Goal: Task Accomplishment & Management: Complete application form

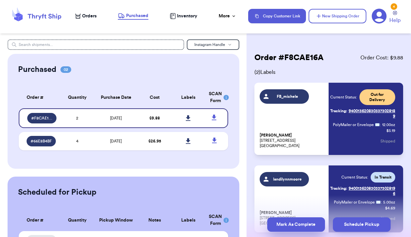
click at [298, 224] on button "Mark As Complete" at bounding box center [297, 225] width 58 height 14
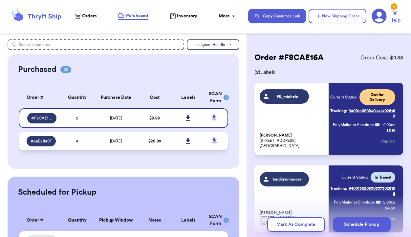
click at [134, 145] on td "[DATE]" at bounding box center [116, 141] width 44 height 18
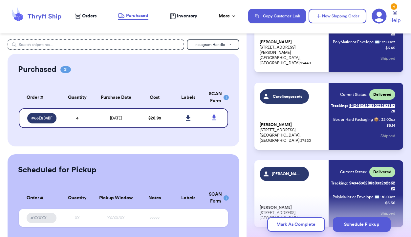
scroll to position [198, 0]
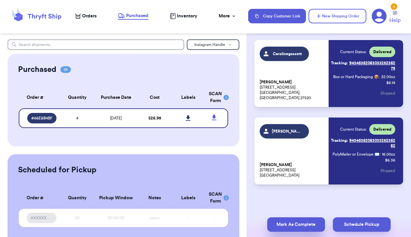
click at [292, 225] on button "Mark As Complete" at bounding box center [297, 225] width 58 height 14
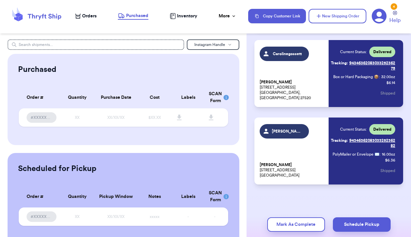
click at [189, 14] on span "Inventory" at bounding box center [187, 16] width 20 height 7
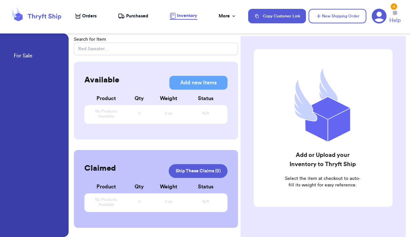
click at [136, 15] on span "Purchased" at bounding box center [137, 16] width 22 height 7
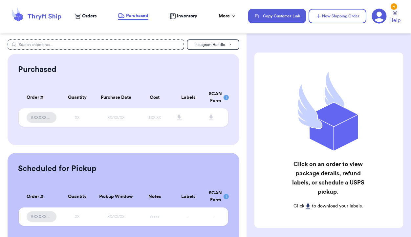
click at [89, 18] on span "Orders" at bounding box center [89, 16] width 14 height 7
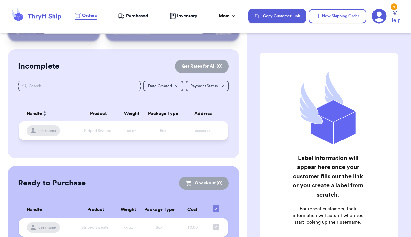
scroll to position [59, 0]
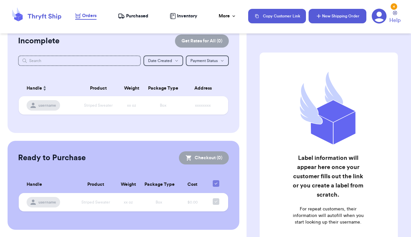
click at [339, 20] on button "New Shipping Order" at bounding box center [338, 16] width 58 height 14
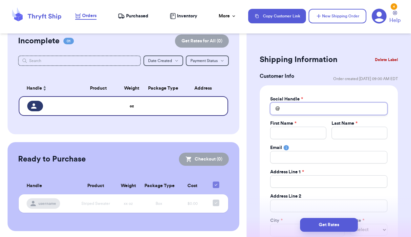
click at [296, 108] on input "Total Amount Paid" at bounding box center [328, 109] width 117 height 12
type input "F"
type input "FB"
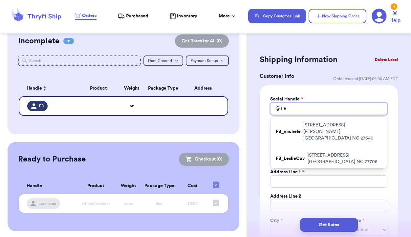
type input "FB_"
type input "FB_H"
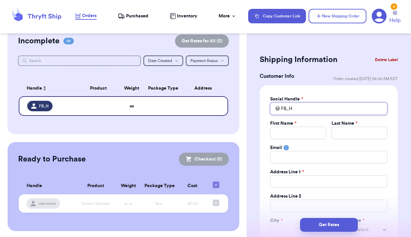
type input "FB_He"
type input "FB_Hei"
type input "FB_Heid"
type input "FB_Heidi"
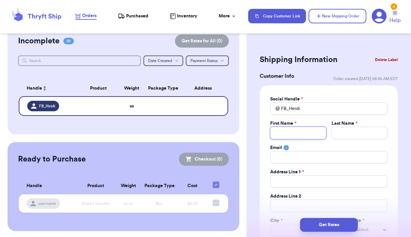
click at [293, 132] on input "Total Amount Paid" at bounding box center [298, 133] width 56 height 12
type input "H"
type input "He"
type input "Hei"
type input "[PERSON_NAME]"
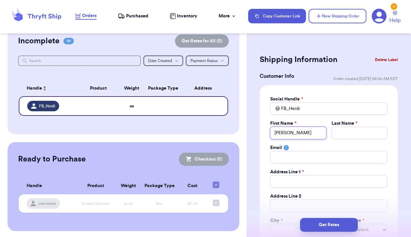
type input "[PERSON_NAME]"
click at [344, 133] on input "Total Amount Paid" at bounding box center [360, 133] width 56 height 12
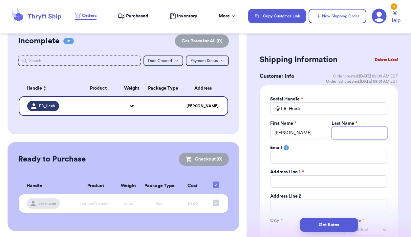
type input "A"
type input "An"
type input "[PERSON_NAME]"
type input "Anni"
type input "[PERSON_NAME]"
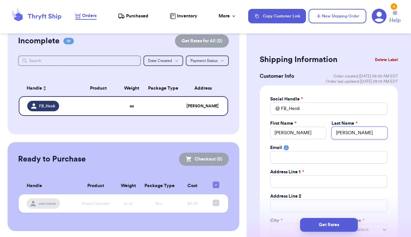
type input "Anniso"
type input "Annison"
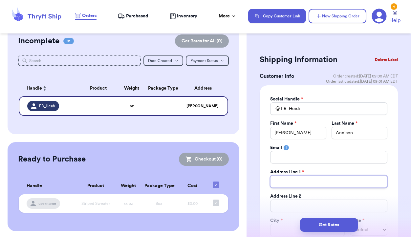
click at [300, 182] on input "Total Amount Paid" at bounding box center [328, 181] width 117 height 12
type input "5"
type input "52"
type input "520"
type input "5208"
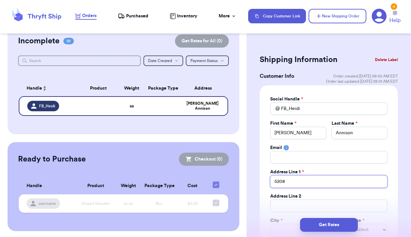
type input "5208"
type input "5208 B"
type input "5208 Ba"
type input "5208 Bar"
type input "5208 Bart"
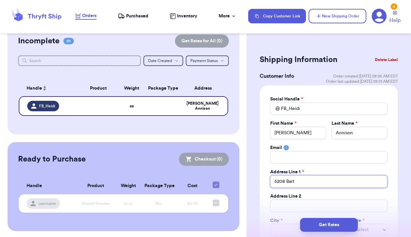
type input "5208 [PERSON_NAME]"
type input "5208 Bartons"
type input "5208 Bartons E"
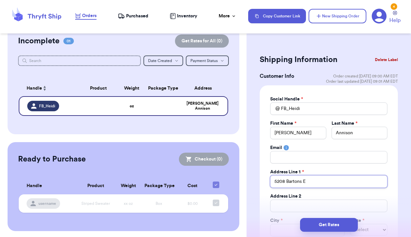
type input "5208 Bartons En"
type input "5208 Bartons Enc"
type input "5208 Bartons Enca"
type input "5208 Bartons Encal"
type input "5208 Bartons Encala"
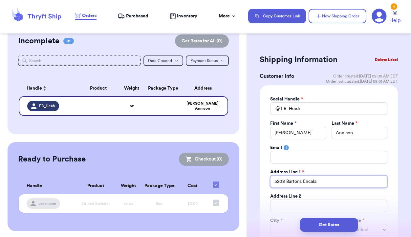
type input "5208 Bartons Encal"
type input "5208 Bartons Enca"
type input "5208 Bartons Enc"
type input "5208 Bartons Encl"
type input "5208 Bartons Encla"
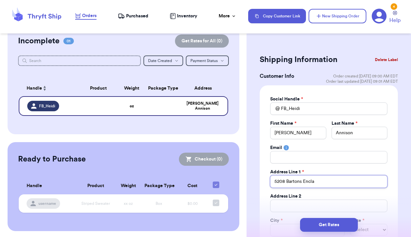
type input "5208 Bartons Enclav"
type input "5208 Bartons Enclave"
type input "5208 Bartons Enclave L"
type input "5208 Bartons Enclave La"
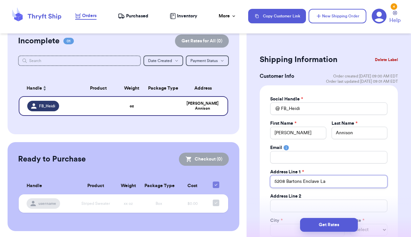
type input "5208 Bartons Enclave Lan"
type input "[STREET_ADDRESS]"
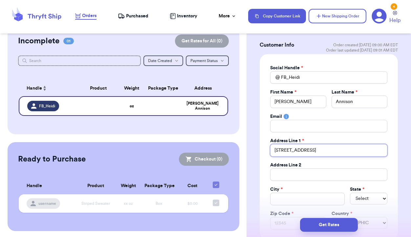
scroll to position [41, 0]
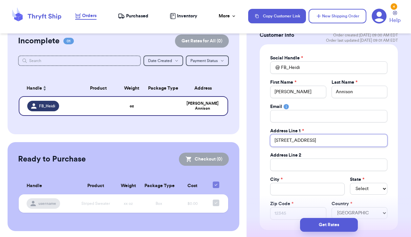
type input "[STREET_ADDRESS]"
click at [300, 187] on input "Total Amount Paid" at bounding box center [307, 189] width 75 height 12
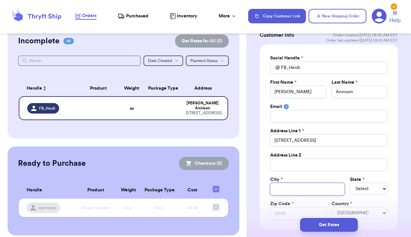
type input "R"
type input "Ra"
type input "Ral"
type input "Rale"
type input "Ralei"
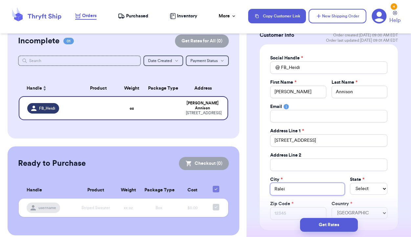
type input "Raleig"
type input "[GEOGRAPHIC_DATA]"
click at [372, 191] on select "Select AL AK AZ AR CA CO [GEOGRAPHIC_DATA] DE DC [GEOGRAPHIC_DATA] [GEOGRAPHIC_…" at bounding box center [368, 189] width 37 height 12
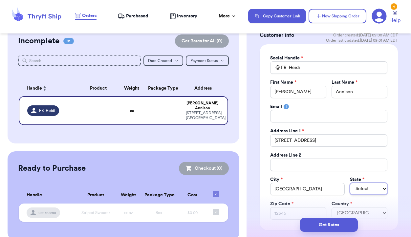
select select "NC"
click at [285, 215] on div "Get Rates" at bounding box center [329, 225] width 165 height 24
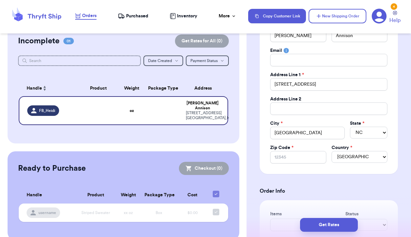
scroll to position [100, 0]
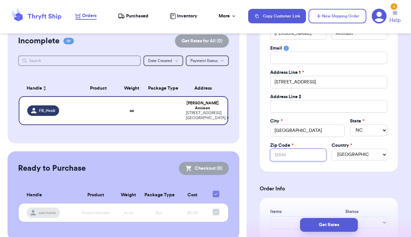
click at [292, 154] on input "Zip Code *" at bounding box center [298, 155] width 56 height 12
type input "2"
type input "27"
type input "276"
type input "2761"
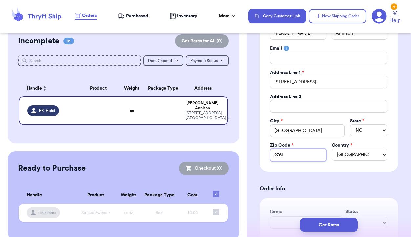
type input "27613"
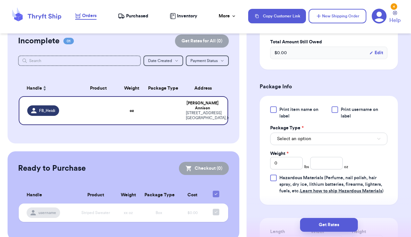
scroll to position [341, 0]
type input "27613"
click at [325, 137] on button "Select an option" at bounding box center [328, 138] width 117 height 12
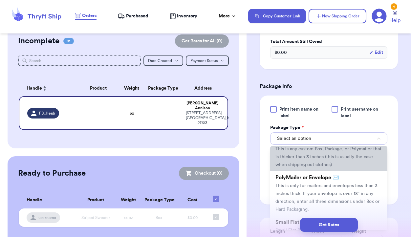
scroll to position [31, 0]
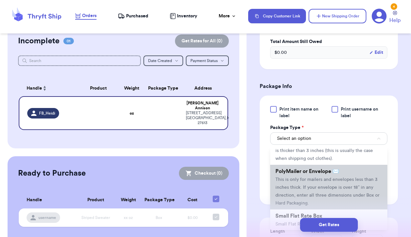
click at [316, 188] on span "This is only for mailers and envelopes less than 3 inches thick. If your envelo…" at bounding box center [328, 191] width 104 height 28
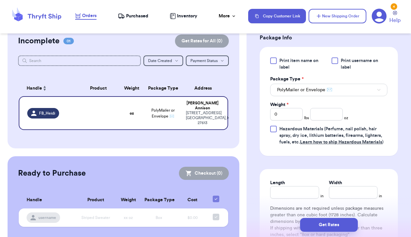
scroll to position [390, 0]
click at [327, 118] on input "number" at bounding box center [327, 114] width 33 height 12
click at [289, 115] on input "0" at bounding box center [286, 114] width 33 height 12
type input "1"
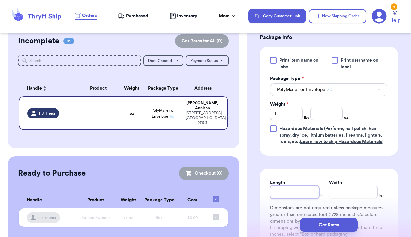
click at [294, 192] on input "Length" at bounding box center [294, 192] width 49 height 12
type input "9"
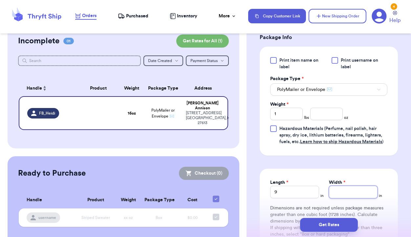
click at [336, 198] on input "Width *" at bounding box center [353, 192] width 49 height 12
type input "1"
type input "10"
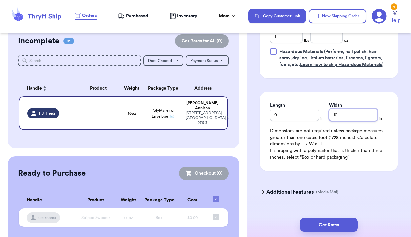
scroll to position [482, 0]
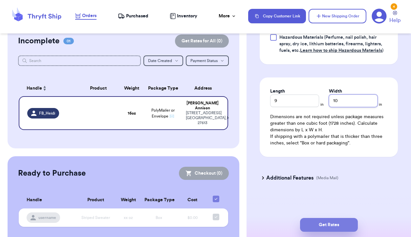
type input "10"
click at [340, 222] on button "Get Rates" at bounding box center [329, 225] width 58 height 14
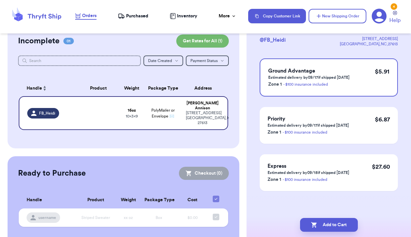
scroll to position [0, 0]
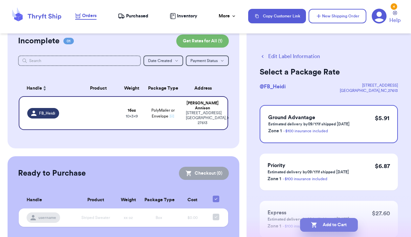
click at [328, 225] on button "Add to Cart" at bounding box center [329, 225] width 58 height 14
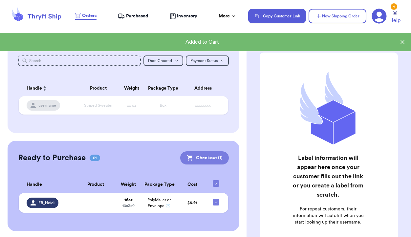
click at [203, 157] on button "Checkout ( 1 )" at bounding box center [204, 158] width 49 height 13
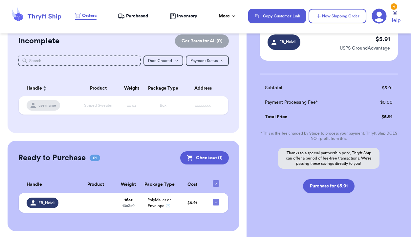
scroll to position [57, 0]
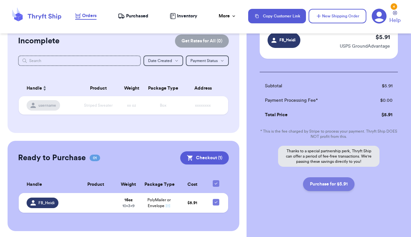
click at [329, 183] on button "Purchase for $5.91" at bounding box center [329, 184] width 52 height 14
checkbox input "false"
checkbox input "true"
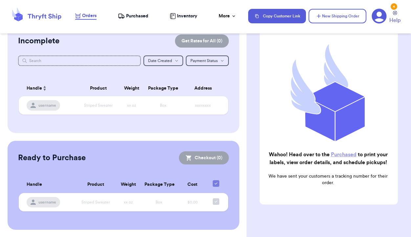
click at [137, 17] on span "Purchased" at bounding box center [137, 16] width 22 height 7
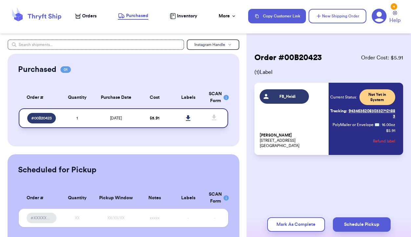
click at [189, 116] on icon at bounding box center [188, 118] width 5 height 6
